Goal: Task Accomplishment & Management: Manage account settings

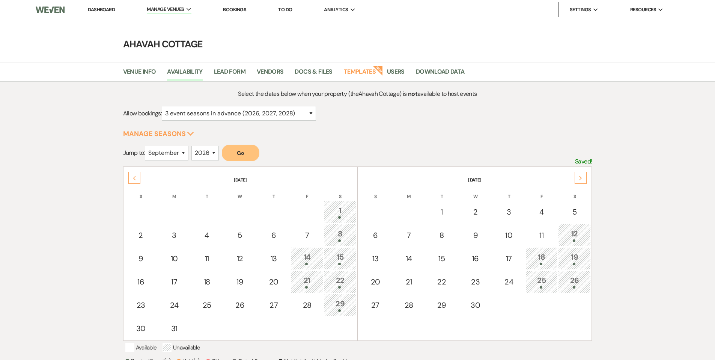
select select "3"
select select "9"
select select "2026"
click at [137, 175] on div "Previous" at bounding box center [134, 176] width 12 height 12
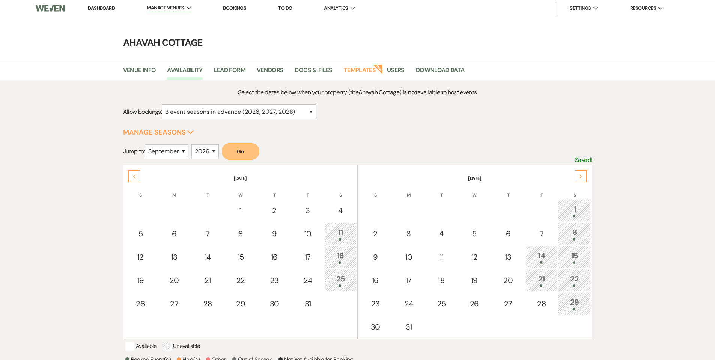
click at [582, 177] on icon "Next" at bounding box center [581, 176] width 4 height 5
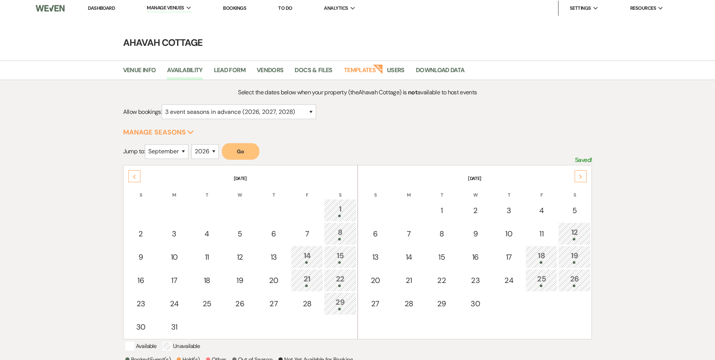
click at [582, 177] on icon "Next" at bounding box center [581, 176] width 4 height 5
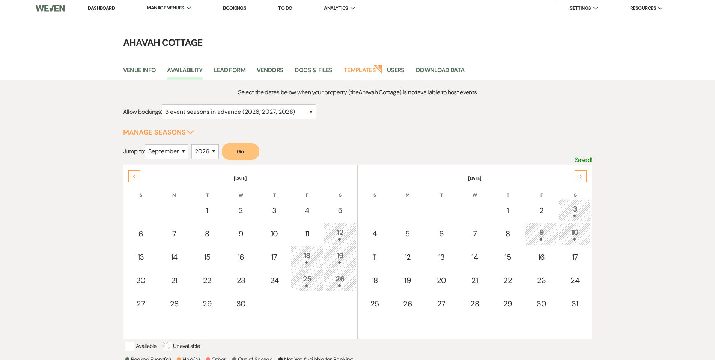
click at [582, 177] on icon "Next" at bounding box center [581, 176] width 4 height 5
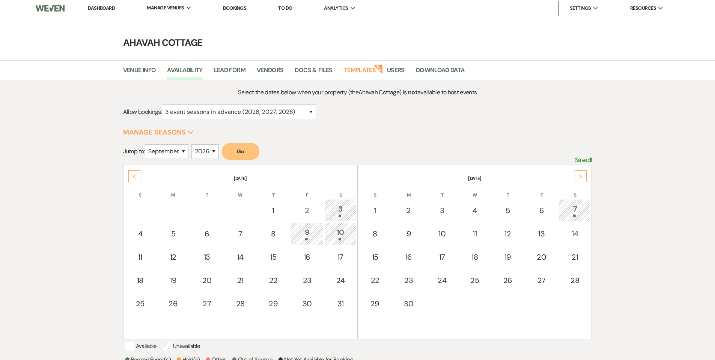
click at [134, 176] on icon "Previous" at bounding box center [135, 176] width 4 height 5
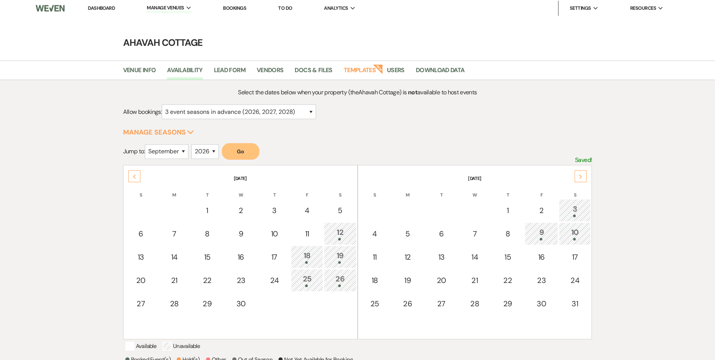
click at [134, 176] on icon "Previous" at bounding box center [135, 176] width 4 height 5
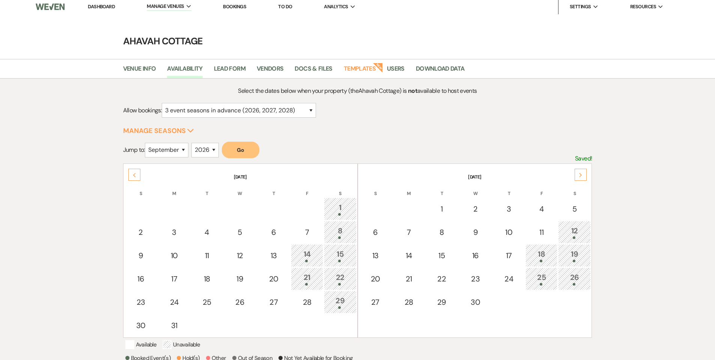
click at [134, 176] on use at bounding box center [134, 175] width 3 height 4
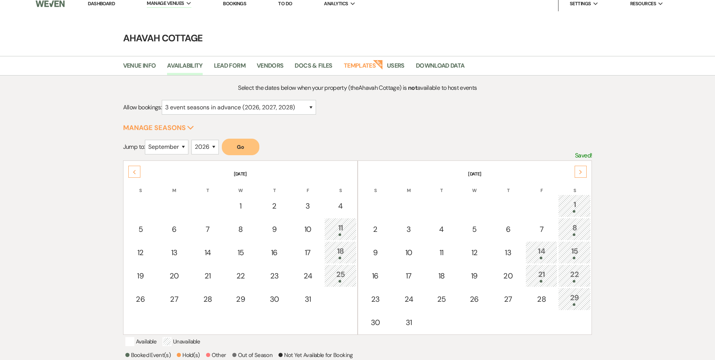
click at [134, 176] on div "Previous" at bounding box center [134, 172] width 12 height 12
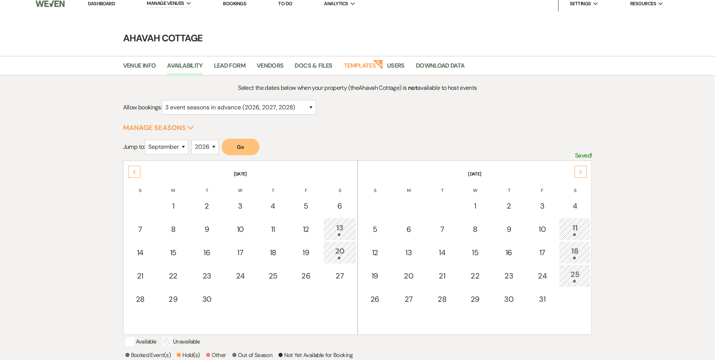
scroll to position [8, 0]
click at [134, 176] on div "Previous" at bounding box center [134, 170] width 12 height 12
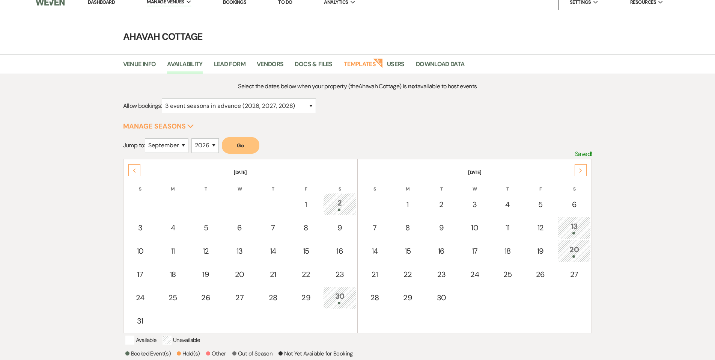
click at [134, 175] on div "Previous" at bounding box center [134, 170] width 12 height 12
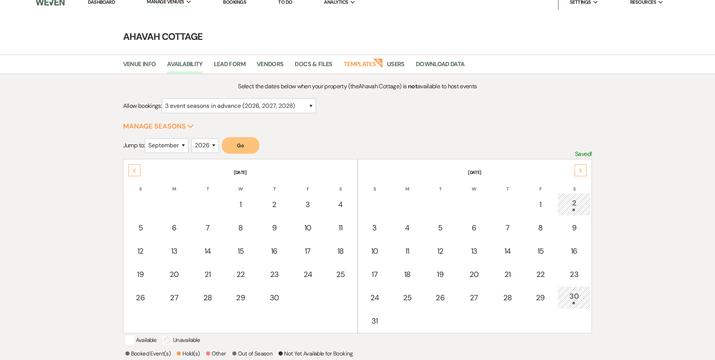
scroll to position [8, 0]
click at [134, 175] on div "Previous" at bounding box center [134, 169] width 12 height 12
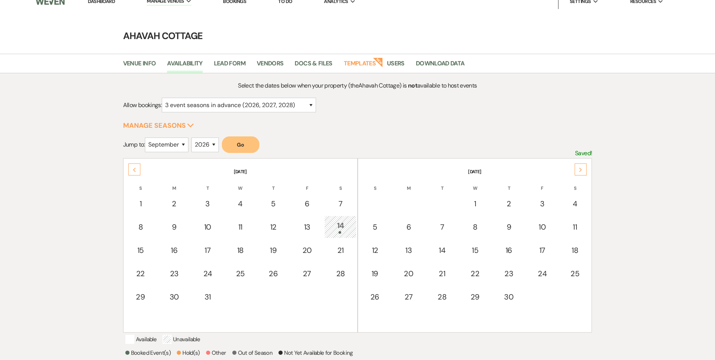
scroll to position [9, 0]
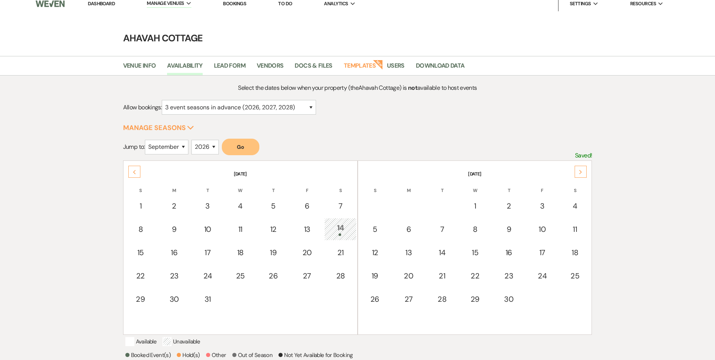
click at [133, 170] on icon "Previous" at bounding box center [135, 172] width 4 height 5
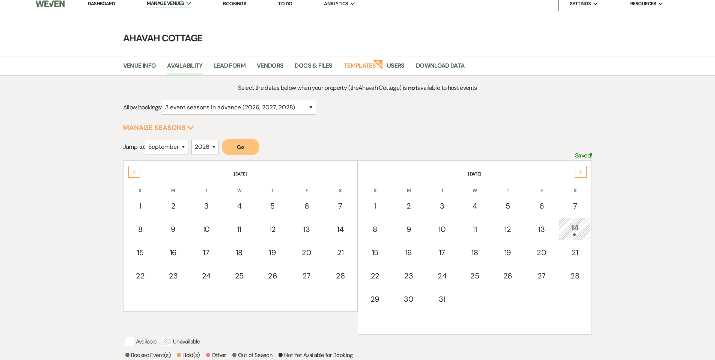
scroll to position [5, 0]
click at [582, 171] on icon "Next" at bounding box center [581, 173] width 4 height 5
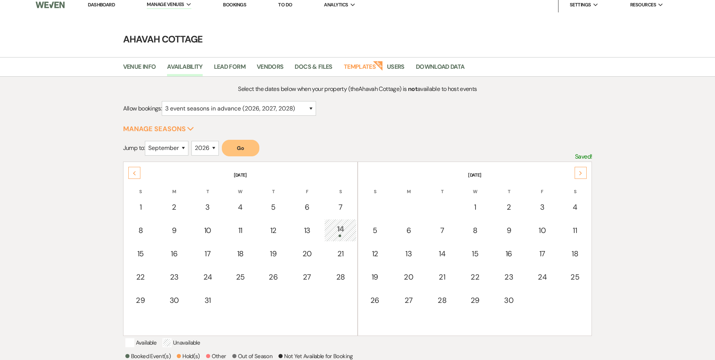
click at [579, 167] on div "Next" at bounding box center [581, 173] width 12 height 12
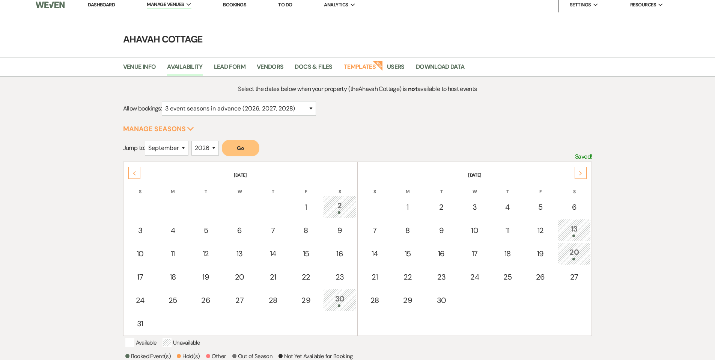
click at [579, 167] on div "Next" at bounding box center [581, 173] width 12 height 12
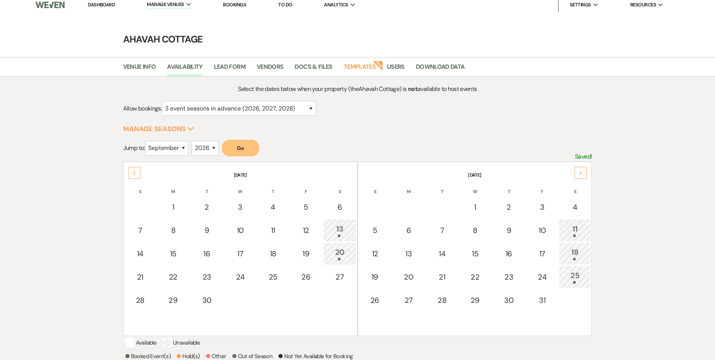
click at [579, 167] on div "Next" at bounding box center [581, 173] width 12 height 12
click at [580, 173] on icon "Next" at bounding box center [581, 173] width 4 height 5
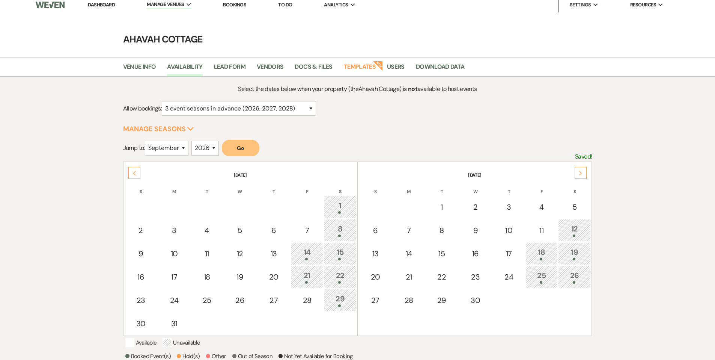
click at [582, 173] on use at bounding box center [581, 173] width 3 height 4
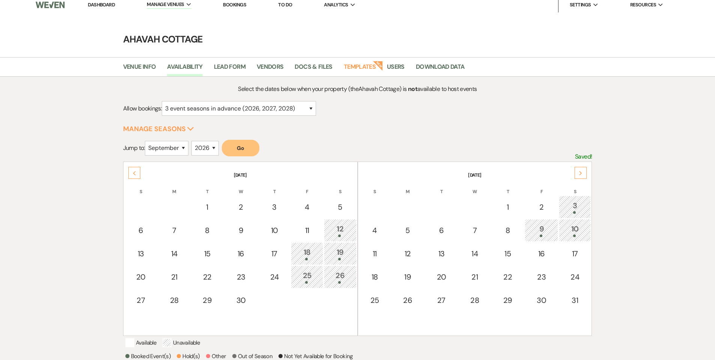
click at [582, 173] on use at bounding box center [581, 173] width 3 height 4
